Goal: Navigation & Orientation: Find specific page/section

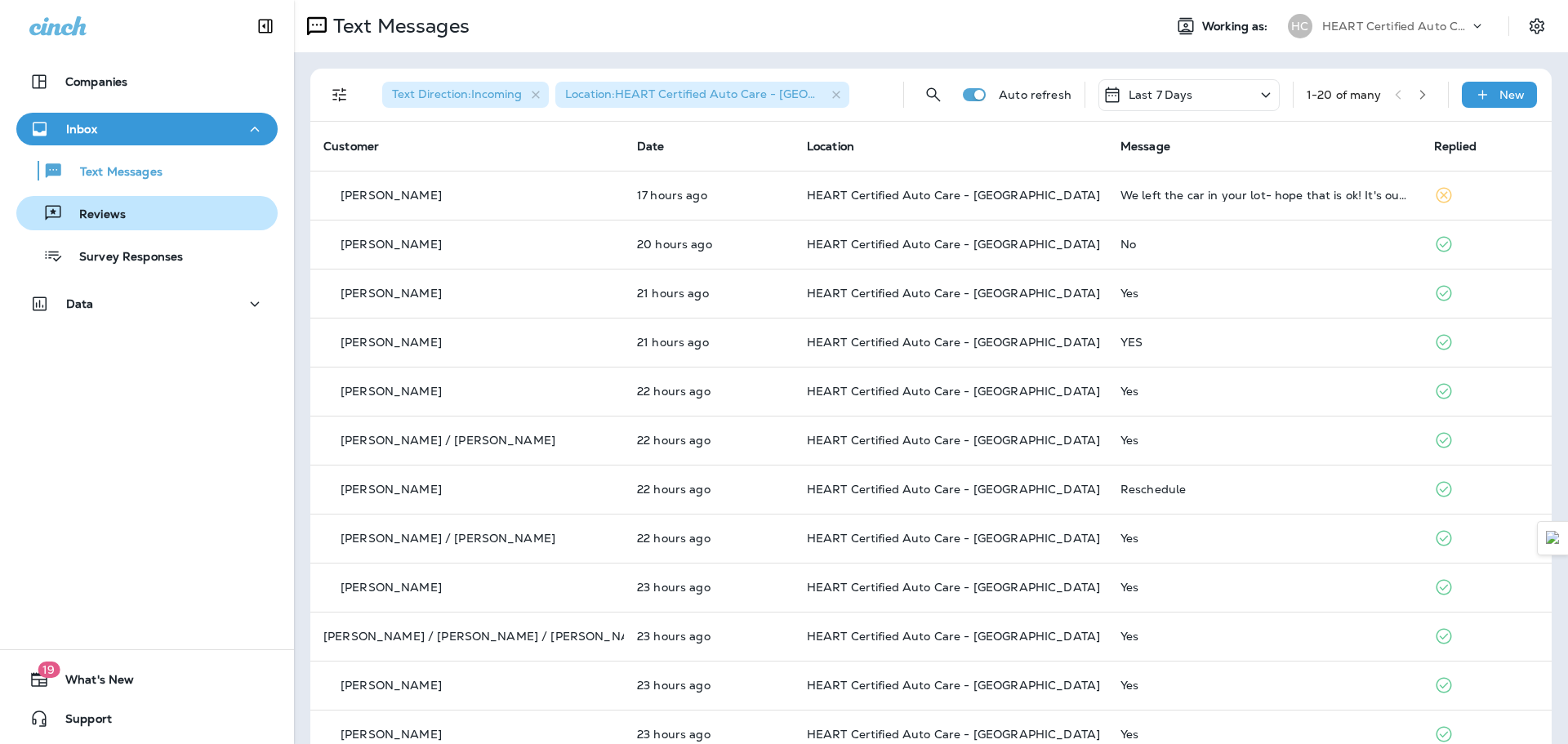
click at [40, 220] on div "button" at bounding box center [40, 213] width 6 height 20
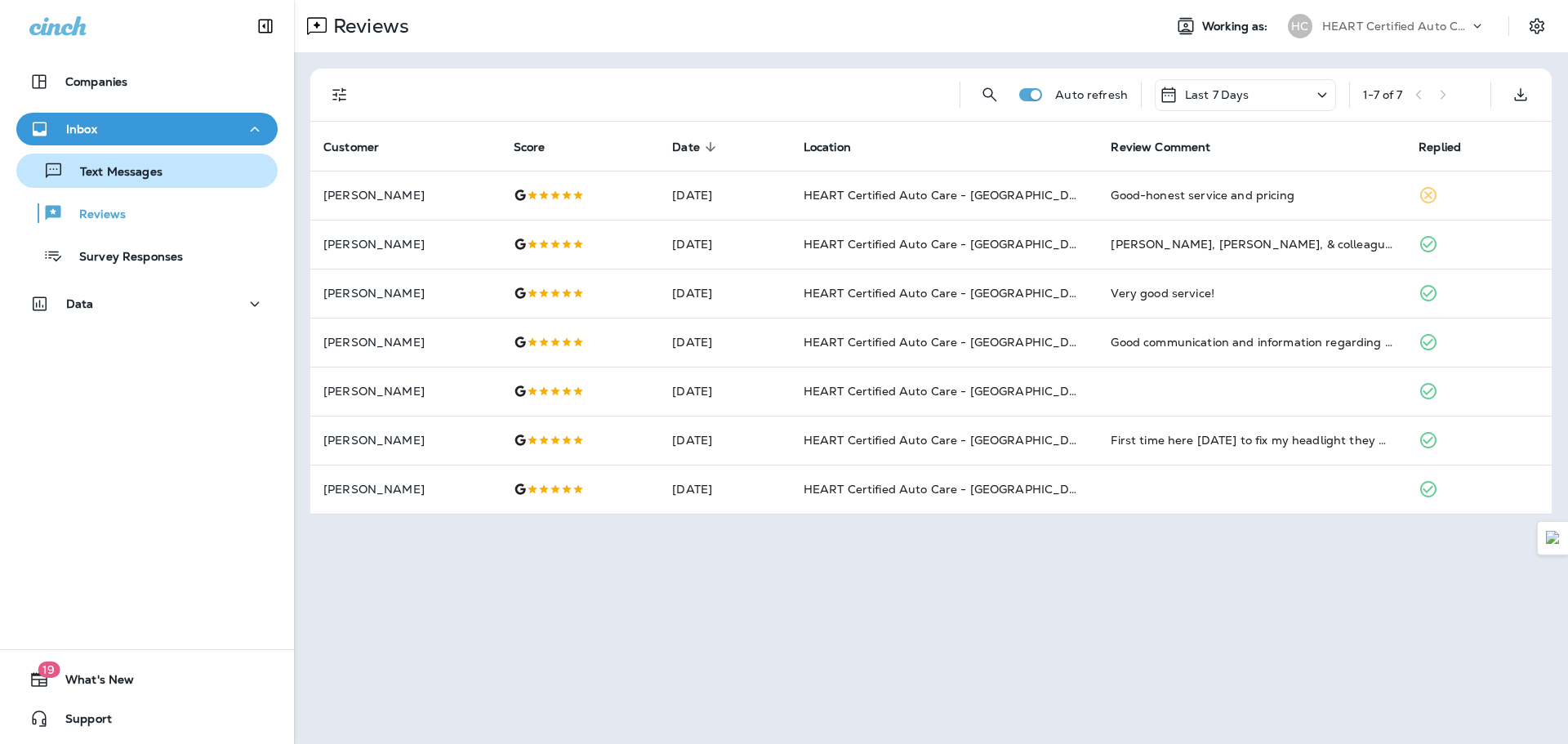
click at [132, 169] on p "Text Messages" at bounding box center [113, 173] width 99 height 16
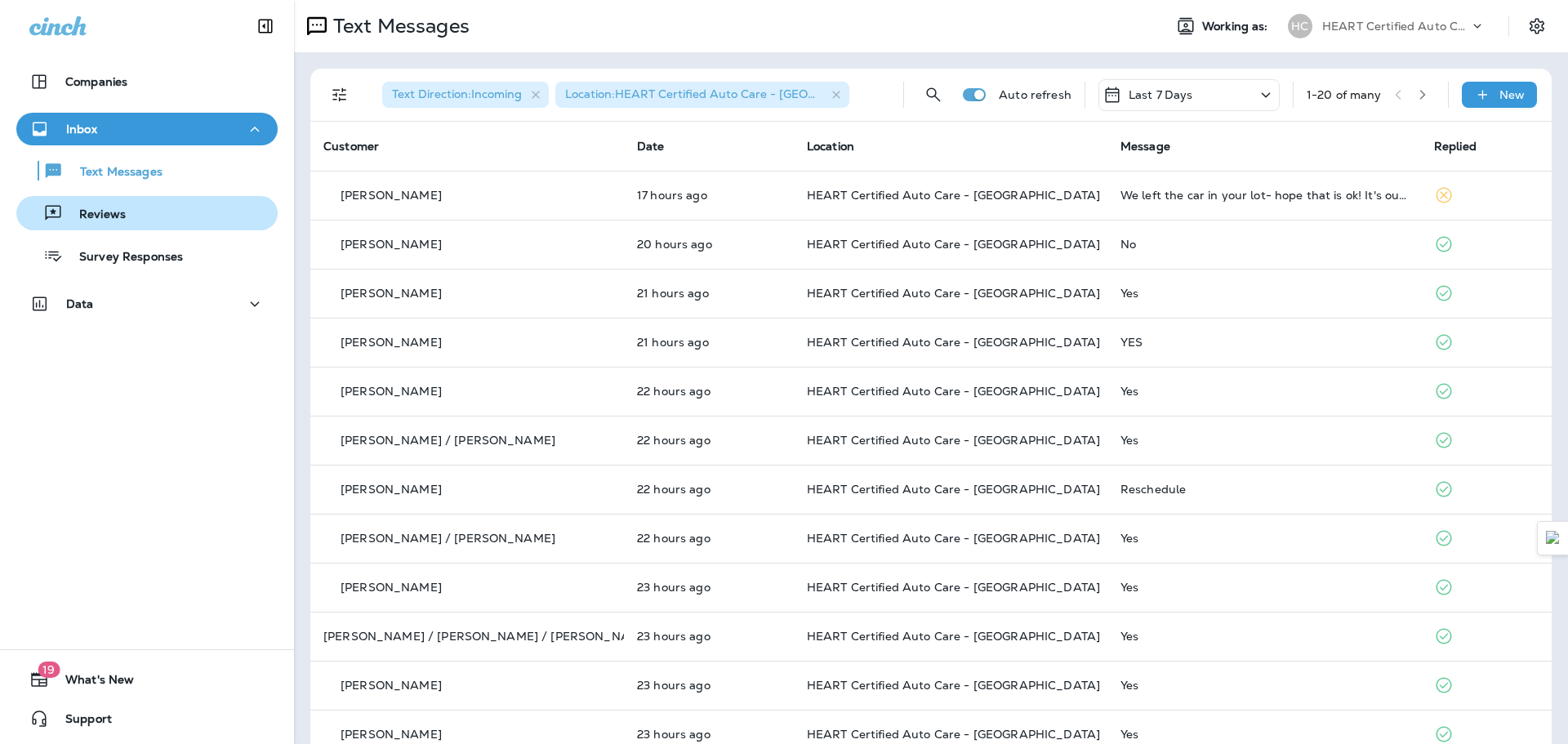
click at [151, 205] on div "Reviews" at bounding box center [146, 213] width 248 height 24
